Goal: Information Seeking & Learning: Learn about a topic

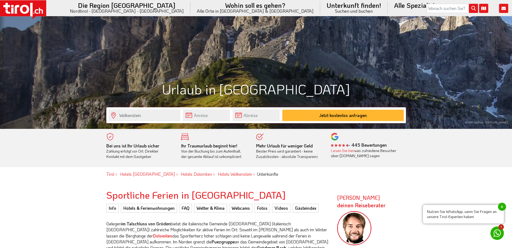
scroll to position [162, 0]
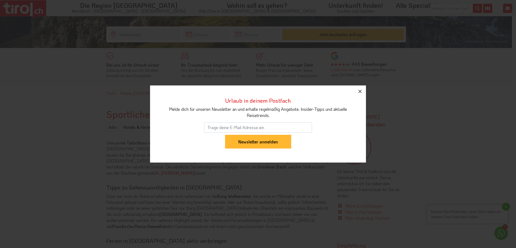
click at [360, 90] on icon "button" at bounding box center [360, 91] width 6 height 6
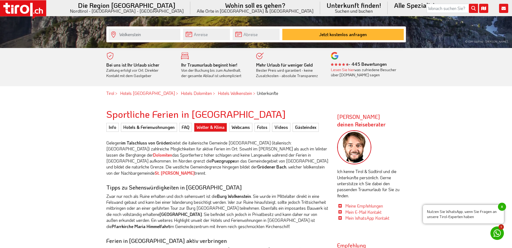
click at [206, 131] on link "Wetter & Klima" at bounding box center [210, 127] width 33 height 9
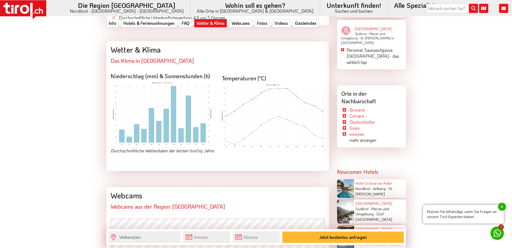
scroll to position [960, 0]
click at [250, 114] on img at bounding box center [273, 116] width 103 height 64
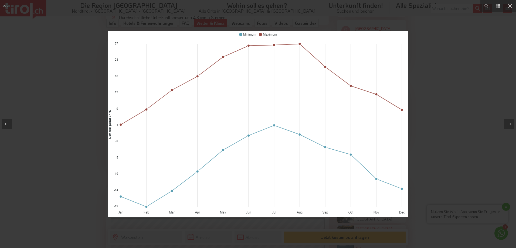
click at [448, 63] on div at bounding box center [258, 124] width 516 height 248
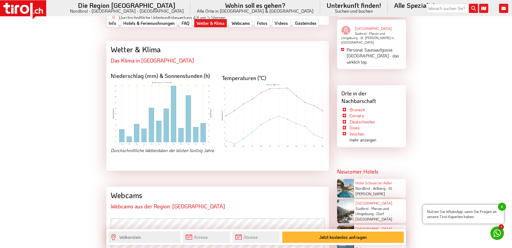
click at [166, 124] on img at bounding box center [162, 114] width 103 height 64
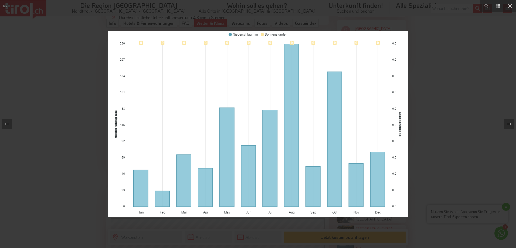
click at [502, 104] on div at bounding box center [258, 124] width 516 height 248
